Goal: Information Seeking & Learning: Find specific fact

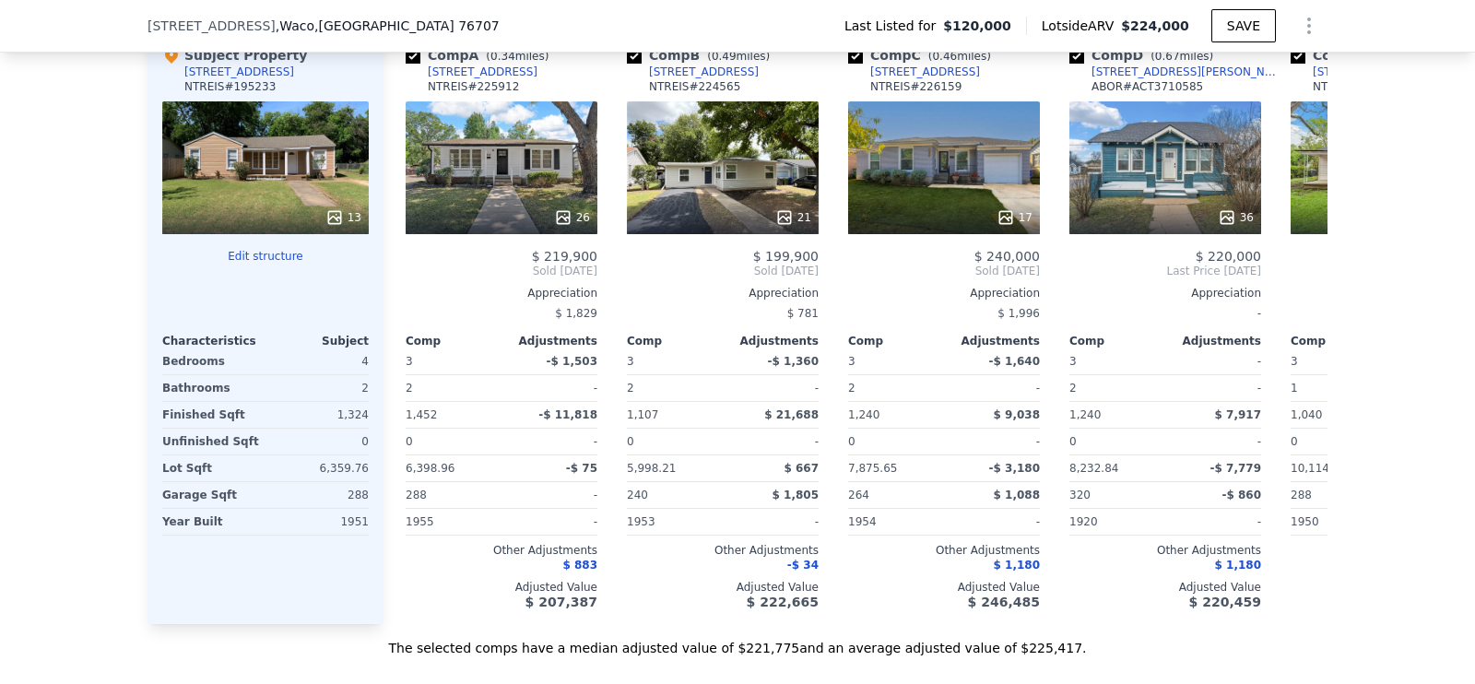
scroll to position [1721, 0]
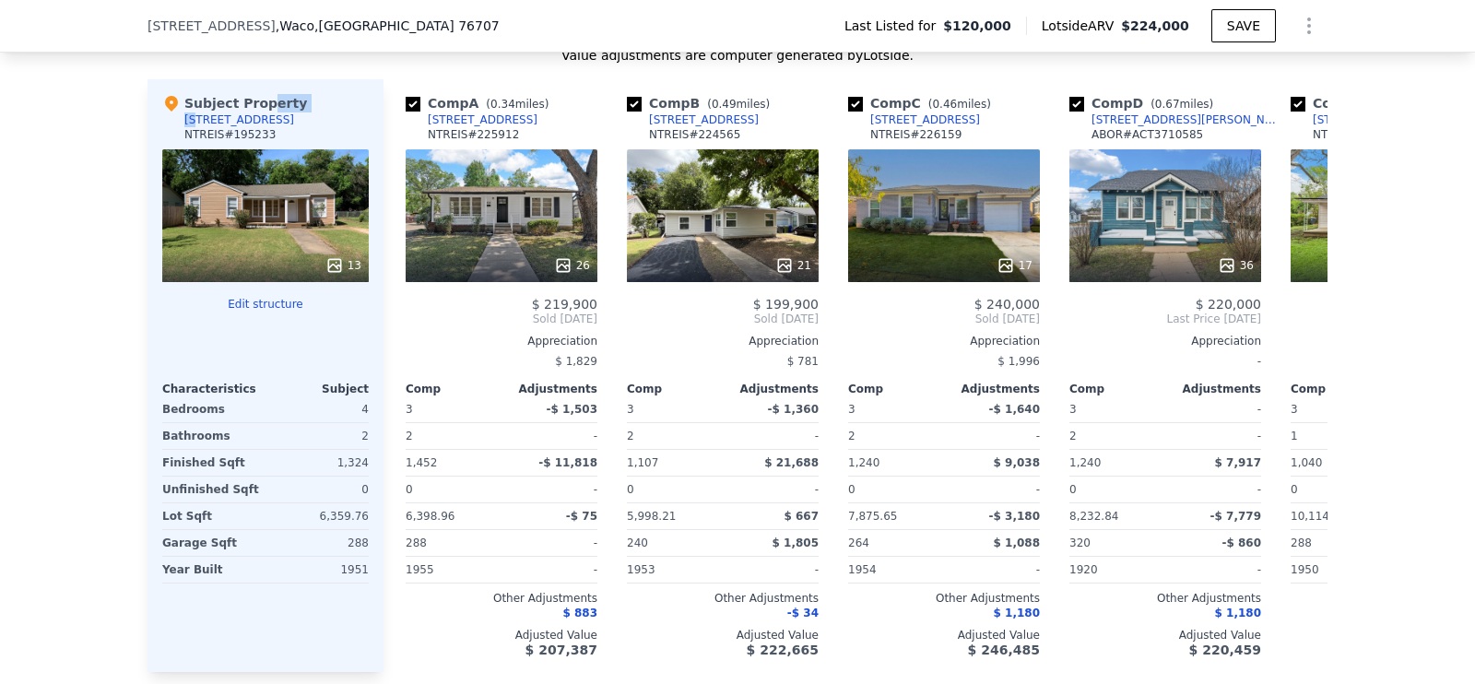
drag, startPoint x: 247, startPoint y: 125, endPoint x: 184, endPoint y: 140, distance: 64.4
click at [184, 140] on div "Subject Property [STREET_ADDRESS]" at bounding box center [265, 121] width 207 height 55
click at [254, 136] on div "Subject Property [STREET_ADDRESS]" at bounding box center [265, 121] width 207 height 55
drag, startPoint x: 254, startPoint y: 136, endPoint x: 175, endPoint y: 138, distance: 78.4
click at [175, 138] on div "Subject Property [STREET_ADDRESS]" at bounding box center [265, 121] width 207 height 55
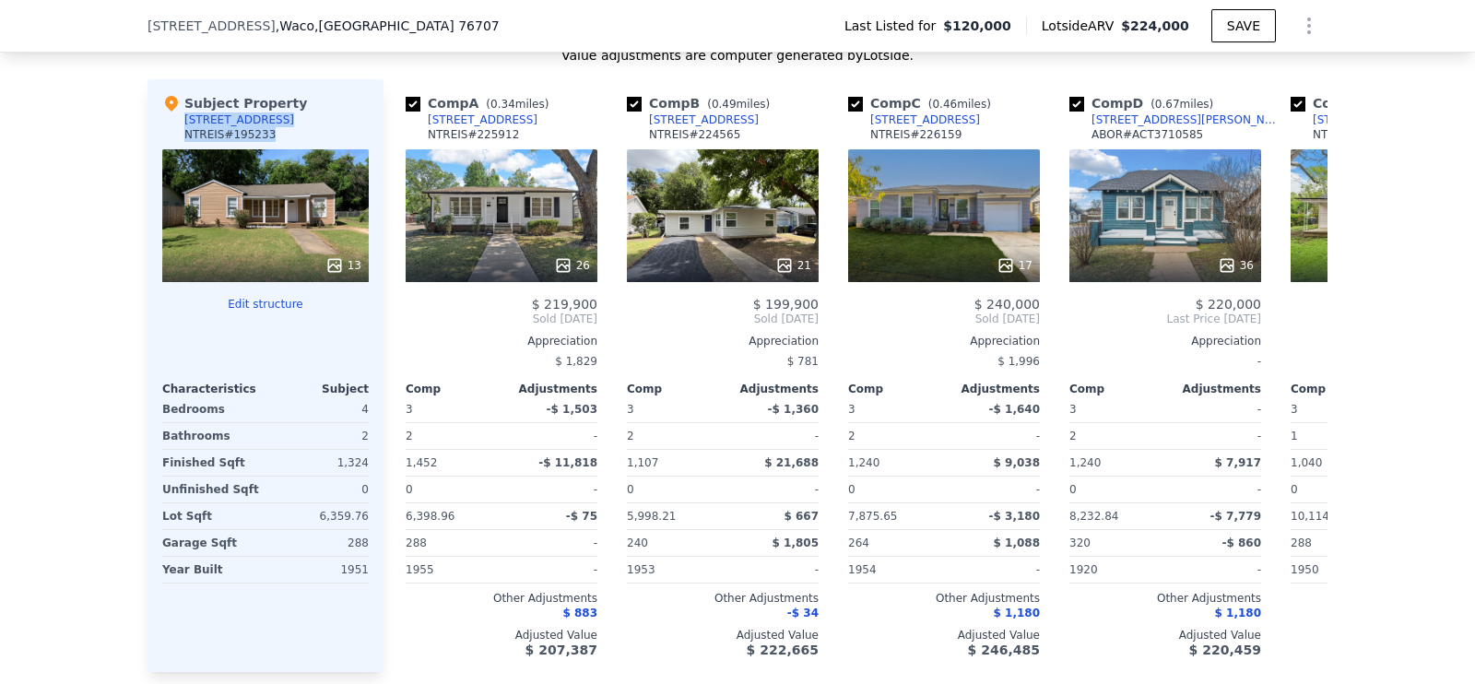
click at [184, 127] on div "[STREET_ADDRESS]" at bounding box center [239, 119] width 110 height 15
drag, startPoint x: 173, startPoint y: 131, endPoint x: 244, endPoint y: 137, distance: 71.3
click at [244, 137] on div "Subject Property [STREET_ADDRESS]" at bounding box center [265, 121] width 207 height 55
copy div "[STREET_ADDRESS]"
click at [1300, 325] on icon at bounding box center [1305, 319] width 11 height 18
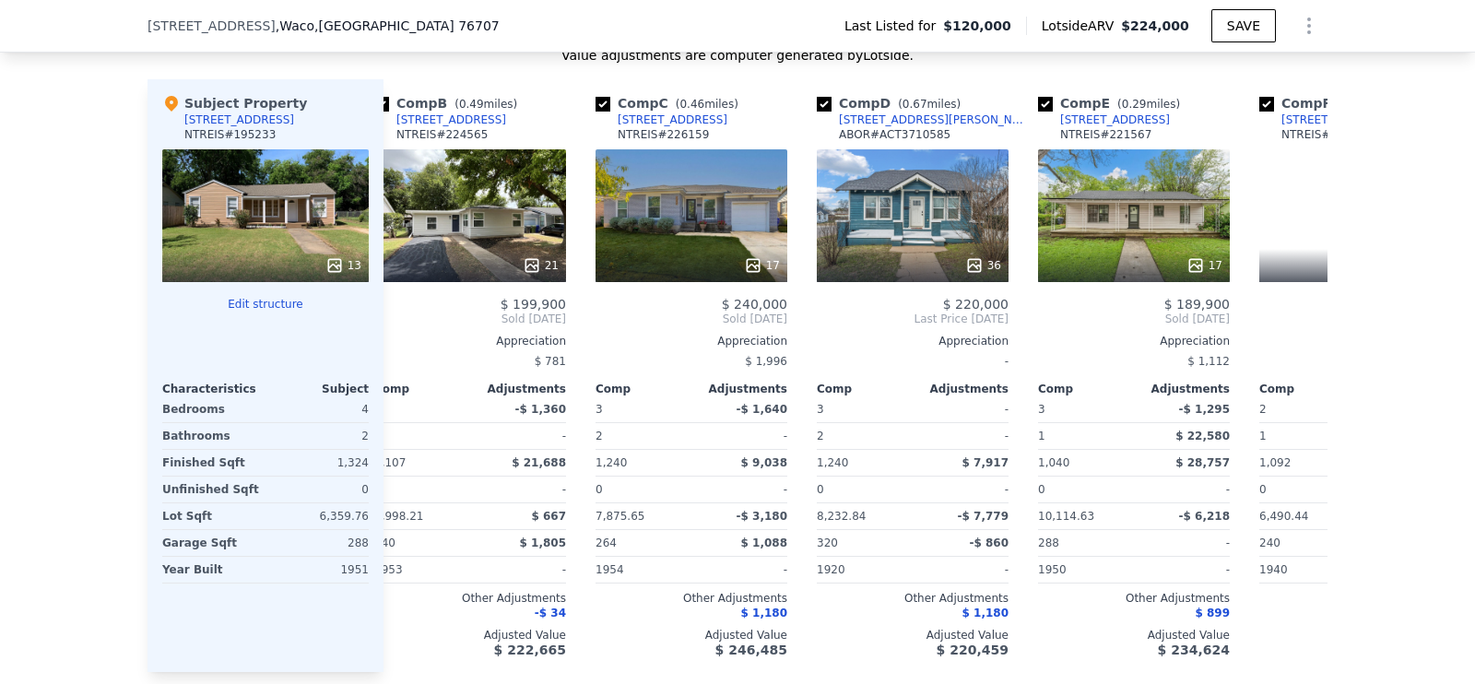
scroll to position [0, 442]
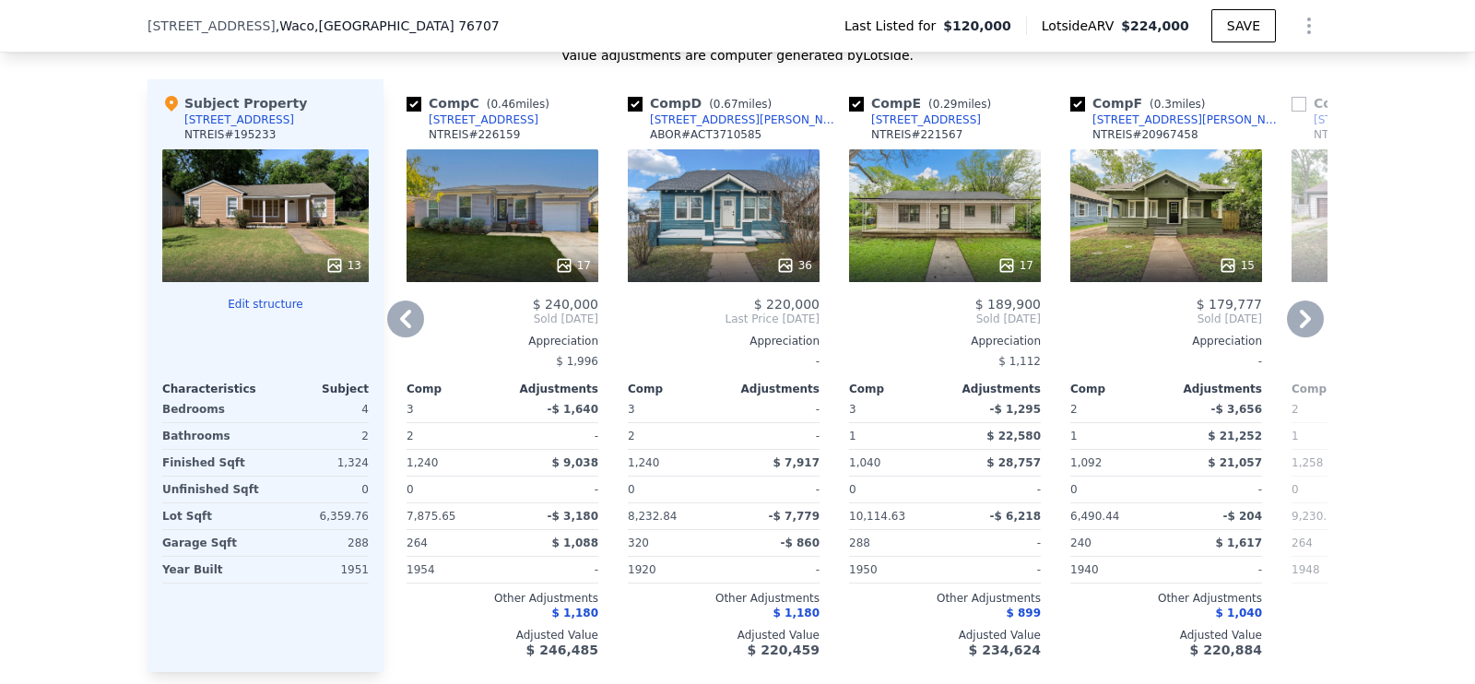
click at [1291, 329] on icon at bounding box center [1305, 319] width 37 height 37
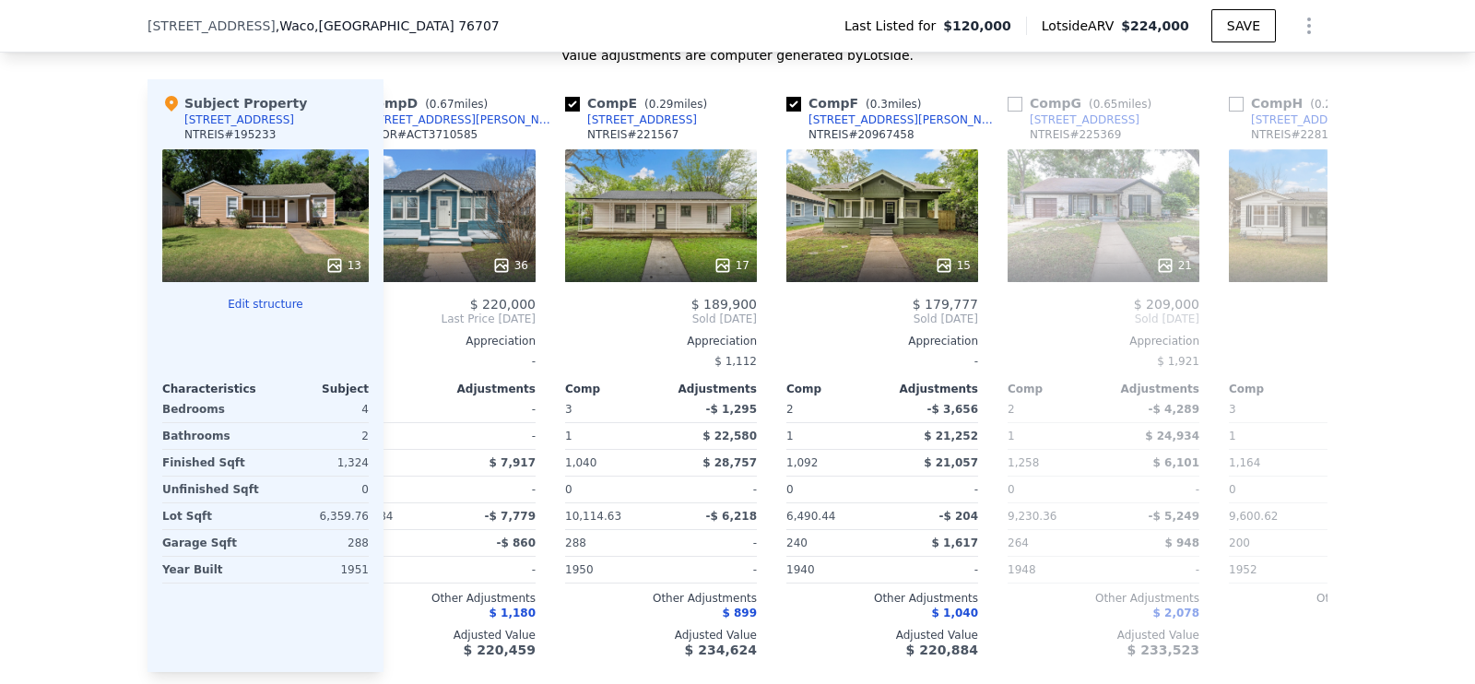
scroll to position [0, 884]
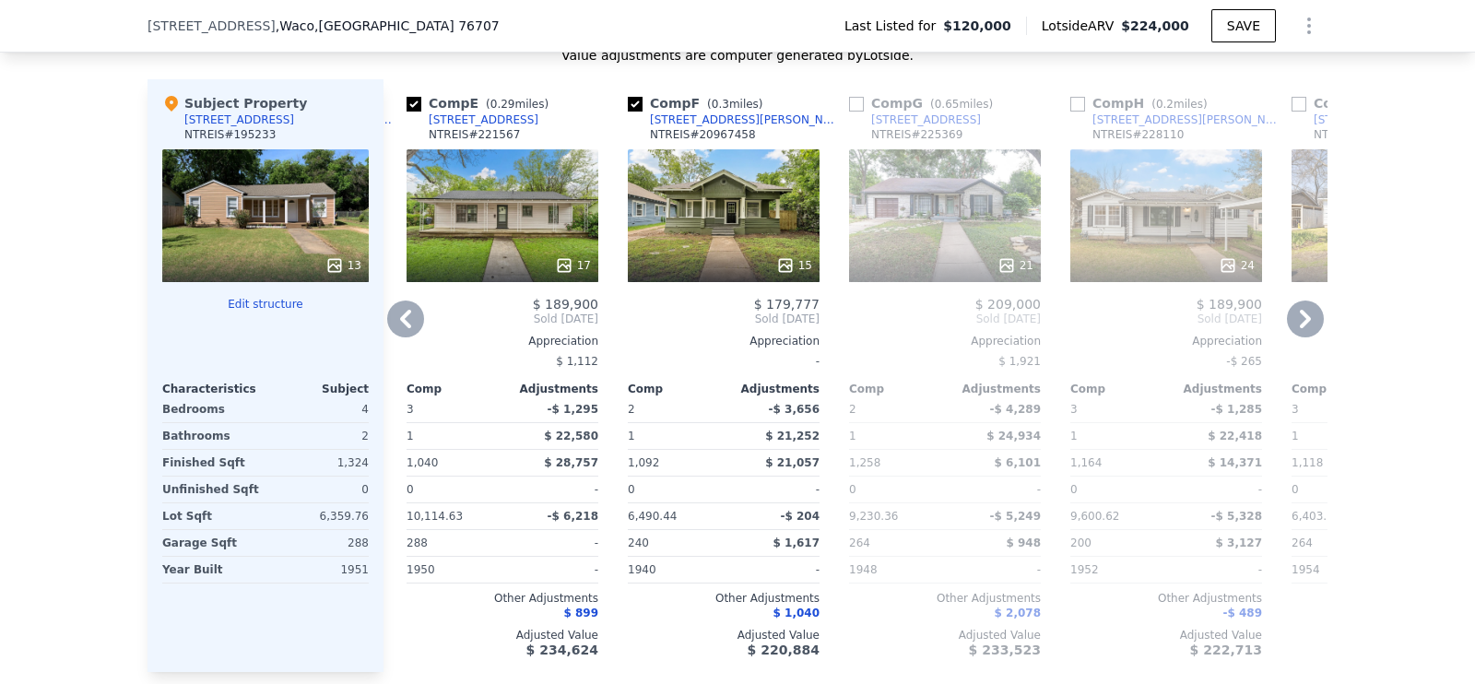
click at [396, 334] on icon at bounding box center [405, 319] width 37 height 37
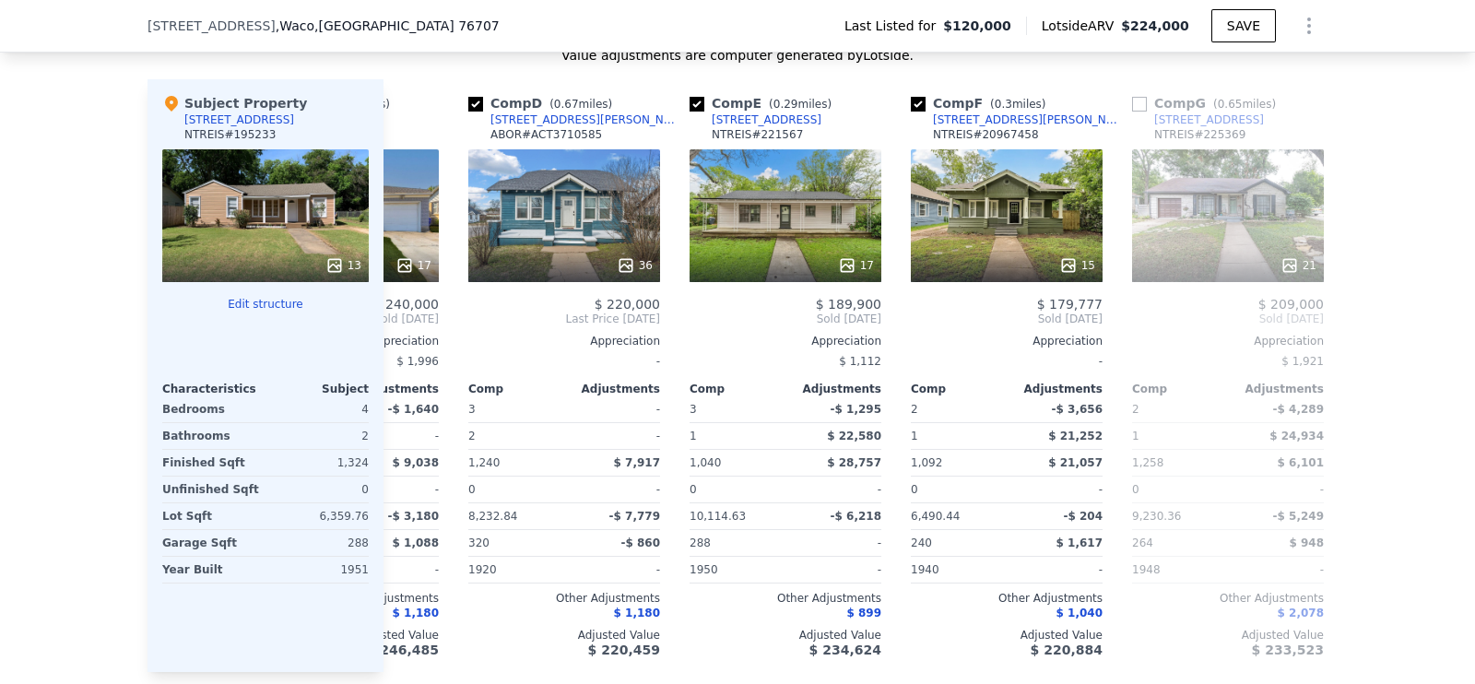
scroll to position [0, 442]
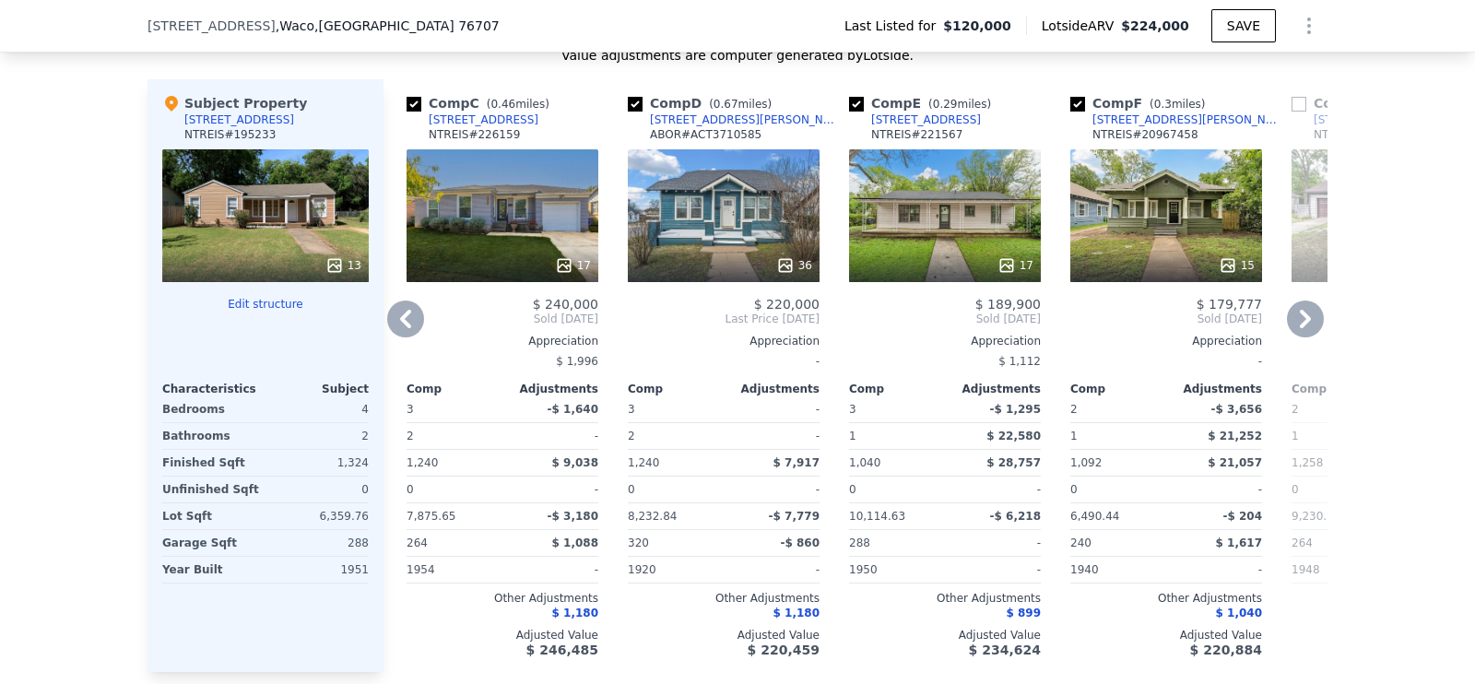
click at [396, 334] on icon at bounding box center [405, 319] width 37 height 37
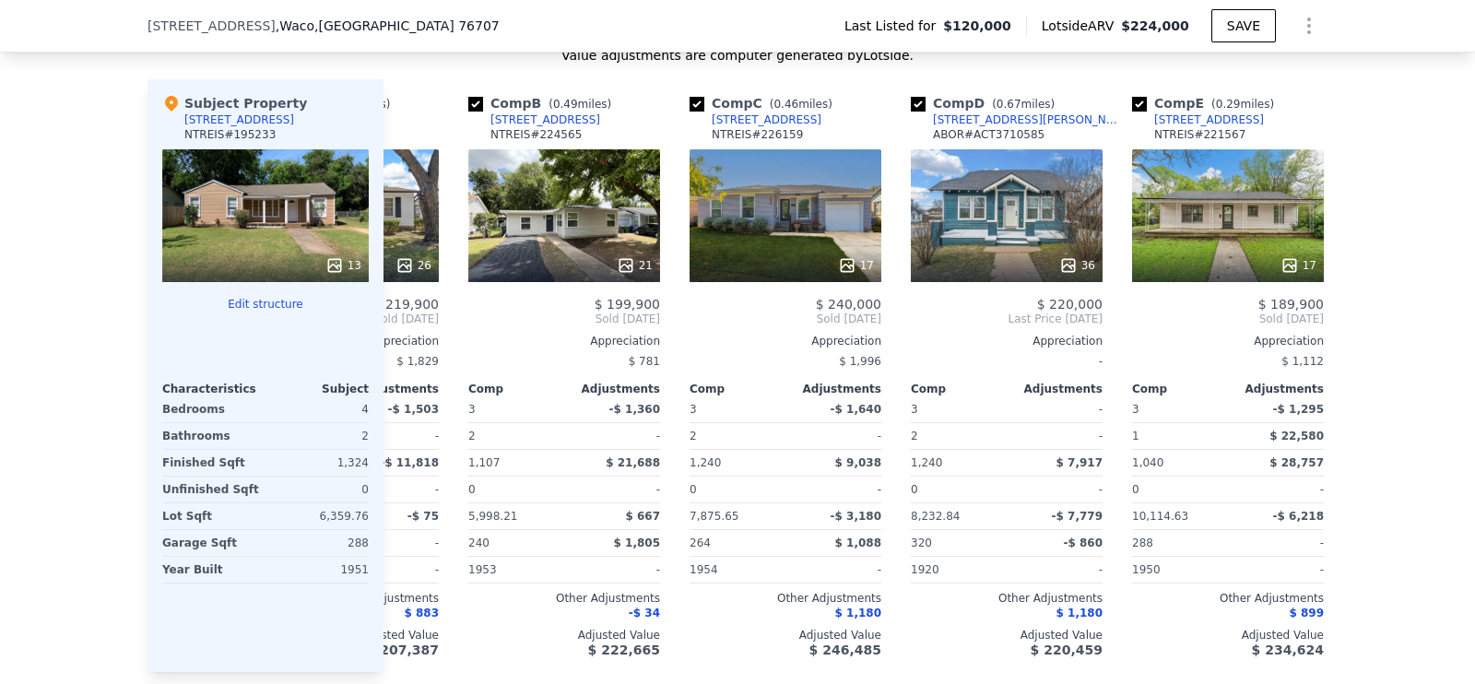
scroll to position [0, 0]
